Goal: Task Accomplishment & Management: Manage account settings

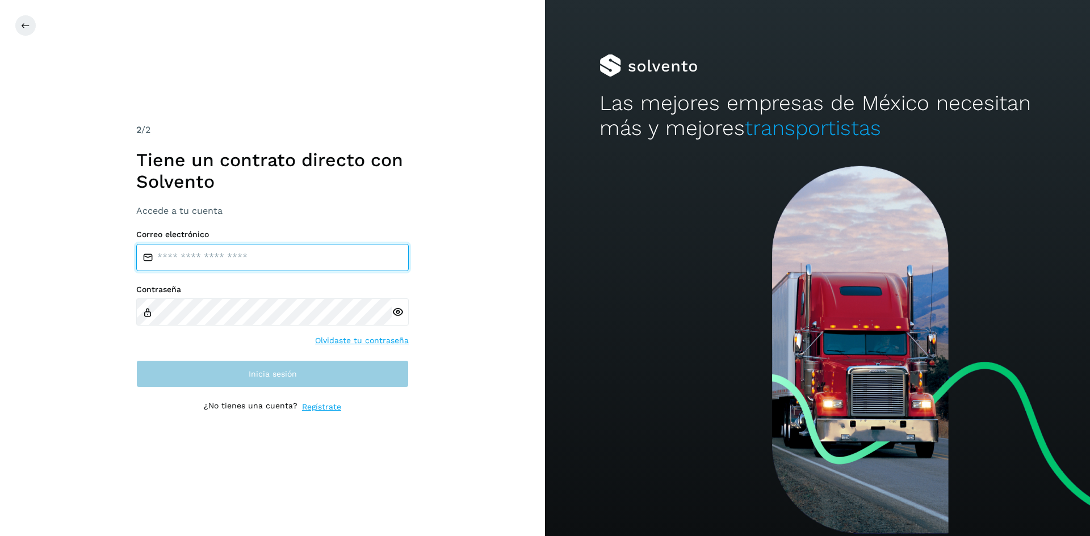
type input "**********"
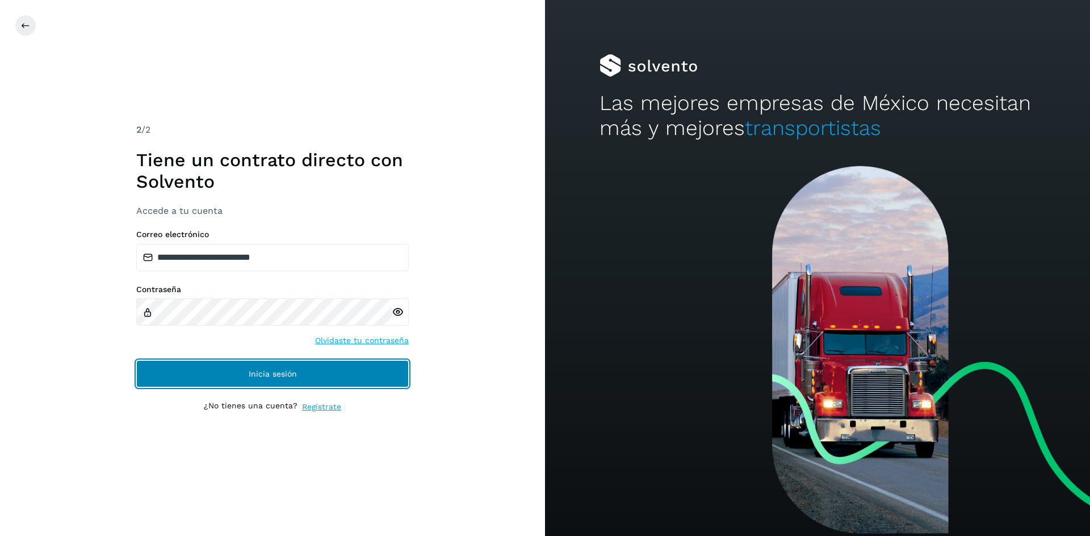
click at [257, 376] on span "Inicia sesión" at bounding box center [273, 374] width 48 height 8
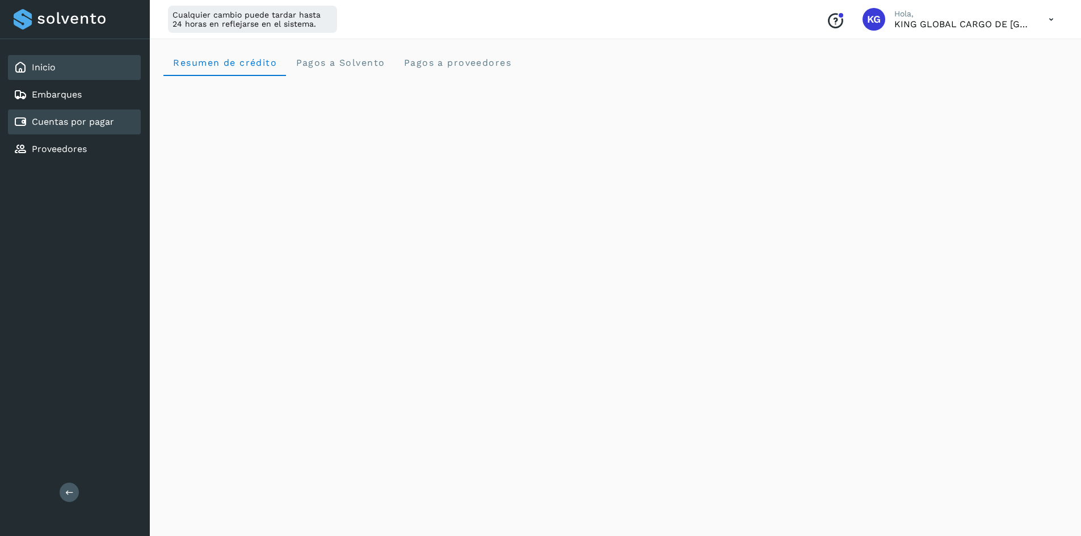
click at [71, 125] on link "Cuentas por pagar" at bounding box center [73, 121] width 82 height 11
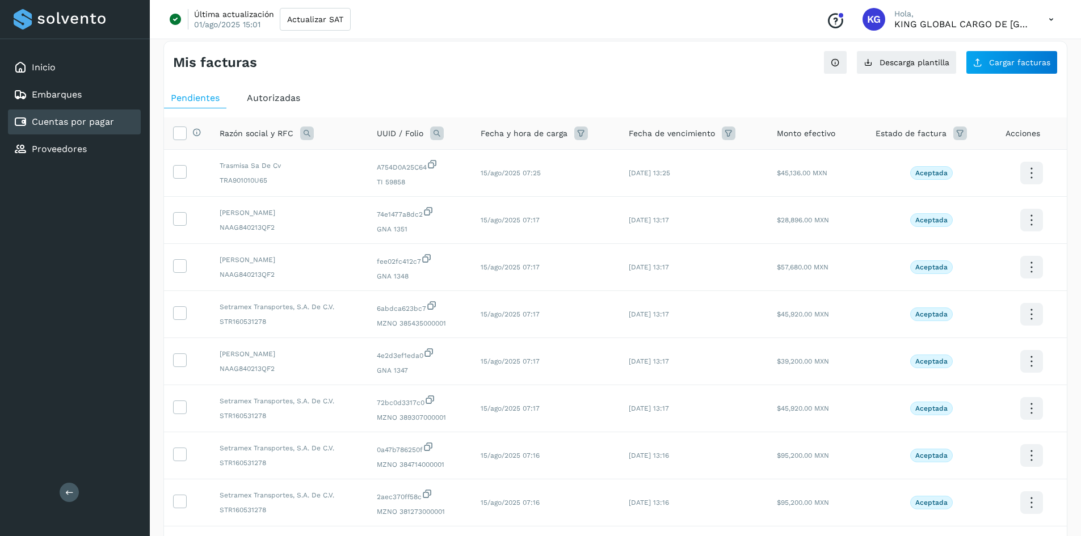
scroll to position [189, 0]
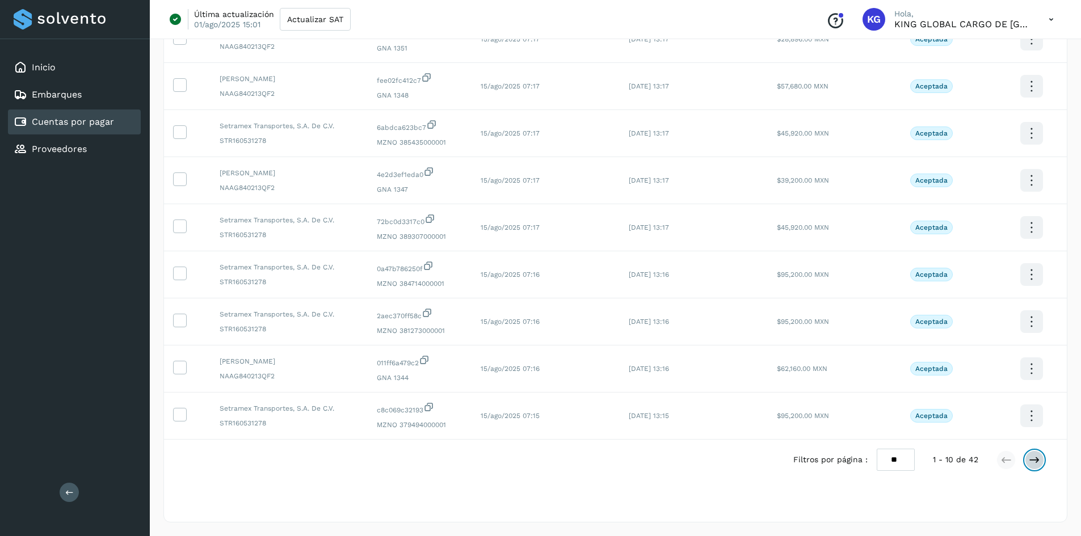
click at [1040, 464] on icon at bounding box center [1034, 460] width 11 height 11
click at [1037, 458] on icon at bounding box center [1034, 460] width 11 height 11
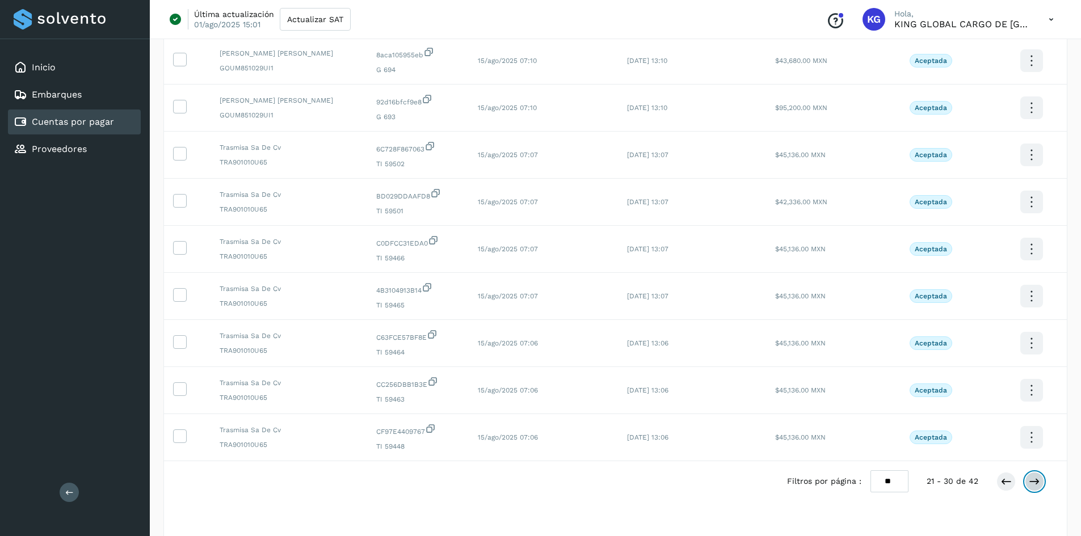
scroll to position [171, 0]
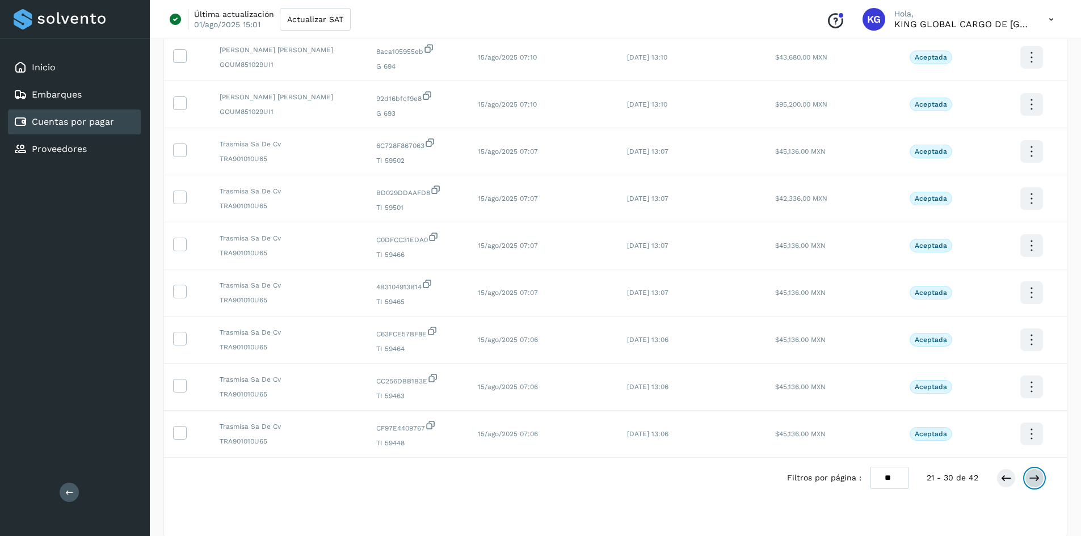
click at [1034, 477] on icon at bounding box center [1034, 478] width 11 height 11
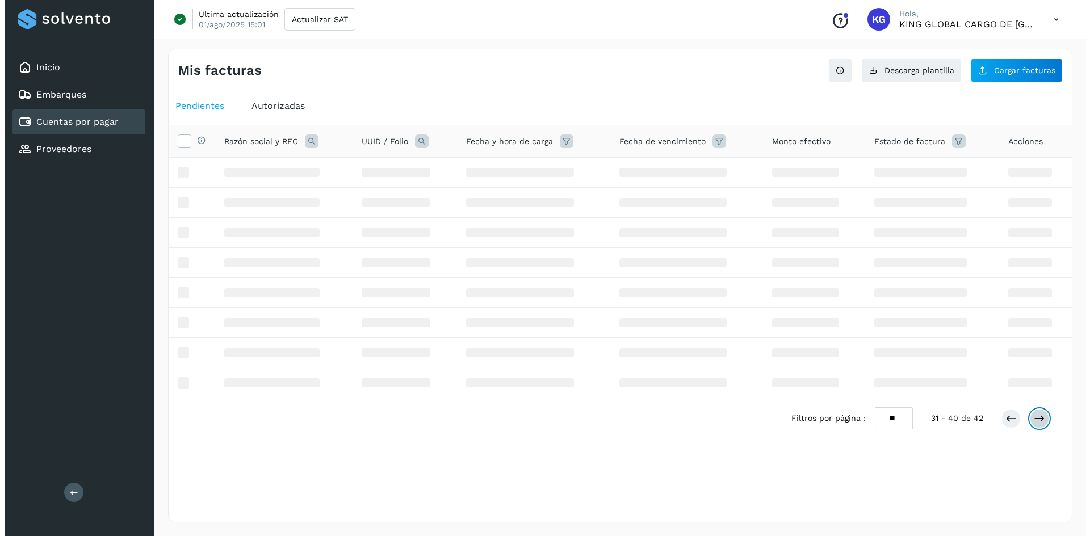
scroll to position [0, 0]
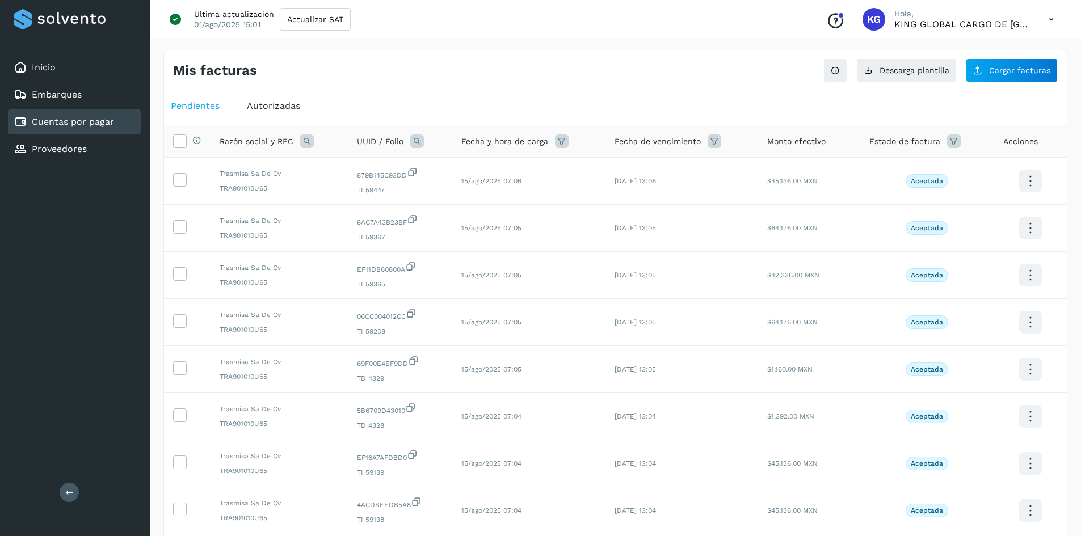
click at [1048, 20] on icon at bounding box center [1051, 19] width 23 height 23
click at [961, 79] on div "Cerrar sesión" at bounding box center [994, 73] width 135 height 22
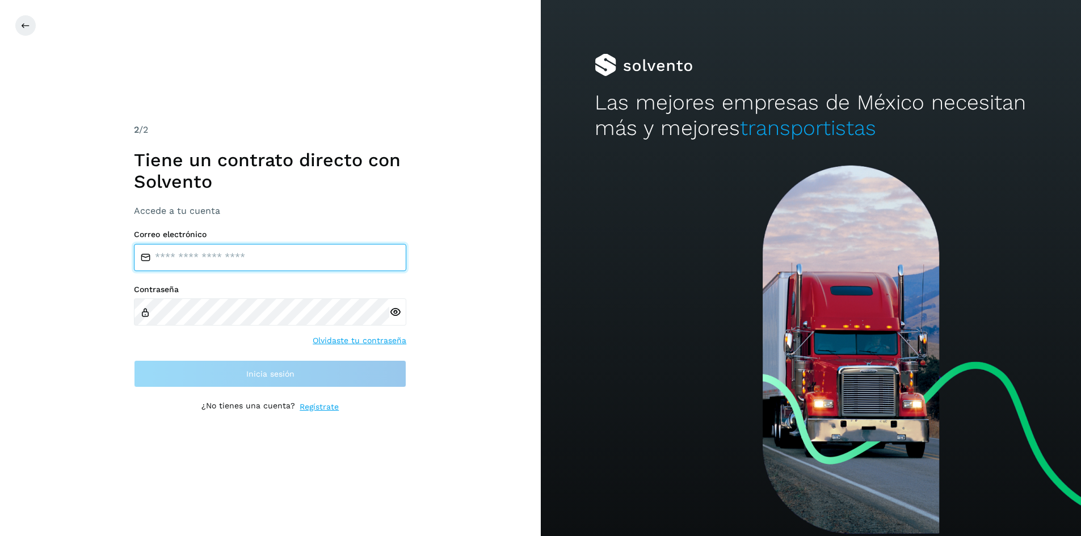
type input "**********"
